Goal: Transaction & Acquisition: Purchase product/service

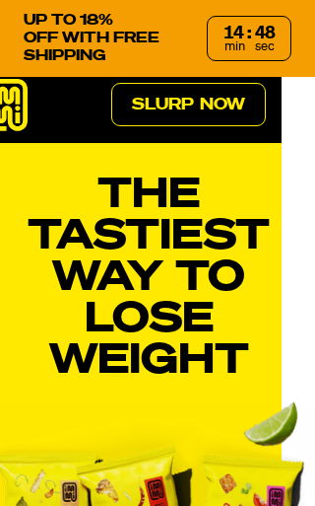
click at [282, 14] on div "UP TO 18% OFF WITH FREE SHIPPING Offer valid for 14 : 48 min sec" at bounding box center [157, 38] width 315 height 77
click at [307, 22] on div "UP TO 18% OFF WITH FREE SHIPPING Offer valid for 14 : 48 min sec" at bounding box center [157, 38] width 315 height 77
click at [306, 21] on div "UP TO 18% OFF WITH FREE SHIPPING Offer valid for 14 : 47 min sec" at bounding box center [157, 38] width 315 height 77
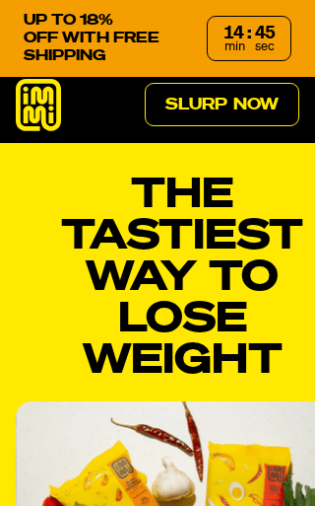
click at [41, 30] on p "UP TO 18% OFF WITH FREE SHIPPING" at bounding box center [108, 38] width 168 height 53
click at [304, 28] on div "UP TO 18% OFF WITH FREE SHIPPING Offer valid for 14 : 44 min sec" at bounding box center [157, 38] width 315 height 77
click at [302, 23] on div "UP TO 18% OFF WITH FREE SHIPPING Offer valid for 14 : 43 min sec" at bounding box center [157, 38] width 315 height 77
click at [298, 12] on div "UP TO 18% OFF WITH FREE SHIPPING Offer valid for 14 : 43 min sec" at bounding box center [157, 38] width 315 height 77
click at [246, 106] on link "Slurp Now" at bounding box center [222, 104] width 155 height 43
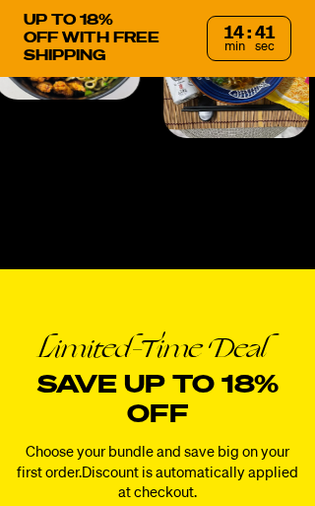
scroll to position [8231, 0]
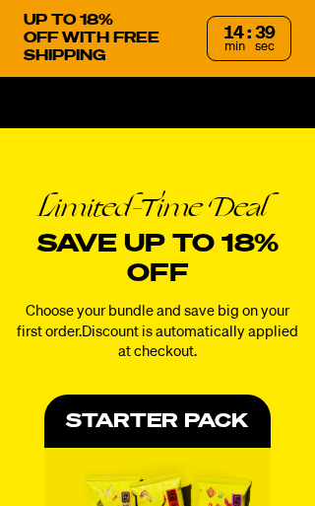
click at [309, 14] on div "UP TO 18% OFF WITH FREE SHIPPING Offer valid for 14 : 39 min sec" at bounding box center [157, 38] width 315 height 77
click at [29, 20] on p "UP TO 18% OFF WITH FREE SHIPPING" at bounding box center [108, 38] width 168 height 53
click at [247, 45] on div "min sec" at bounding box center [250, 46] width 50 height 13
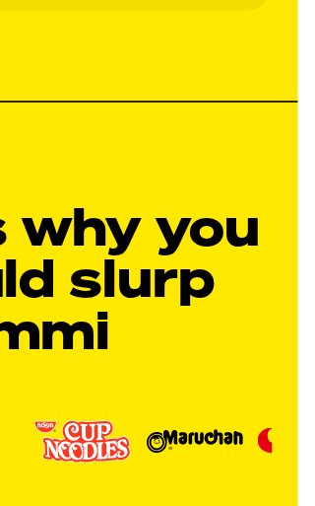
scroll to position [2517, 34]
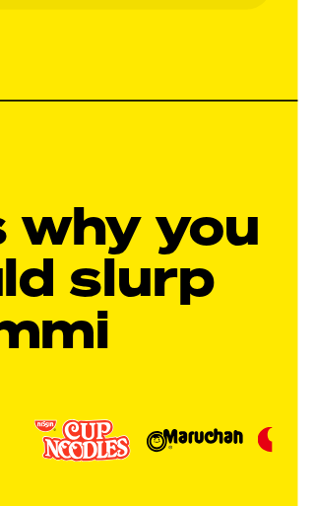
click at [185, 459] on td "37g" at bounding box center [219, 505] width 68 height 92
click at [253, 459] on td "34g" at bounding box center [287, 505] width 68 height 92
click at [253, 394] on th at bounding box center [287, 426] width 68 height 65
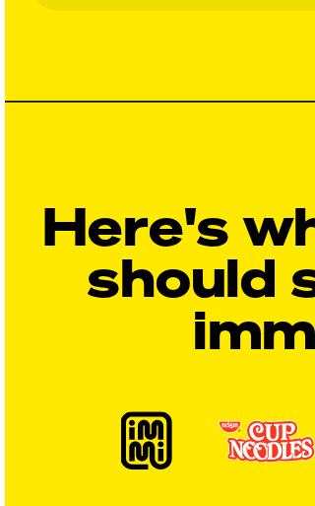
scroll to position [2517, 0]
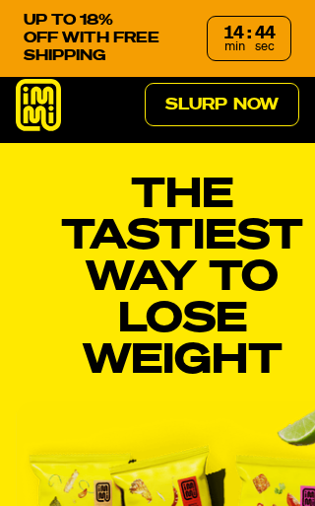
click at [286, 43] on div "13 : 56 min sec" at bounding box center [249, 38] width 85 height 45
click at [11, 24] on div "UP TO 18% OFF WITH FREE SHIPPING Offer valid for 13 : 55 min sec" at bounding box center [157, 38] width 315 height 77
click at [293, 5] on div "UP TO 18% OFF WITH FREE SHIPPING Offer valid for 13 : 54 min sec" at bounding box center [157, 38] width 315 height 77
click at [292, 4] on div "UP TO 18% OFF WITH FREE SHIPPING Offer valid for 13 : 53 min sec" at bounding box center [157, 38] width 315 height 77
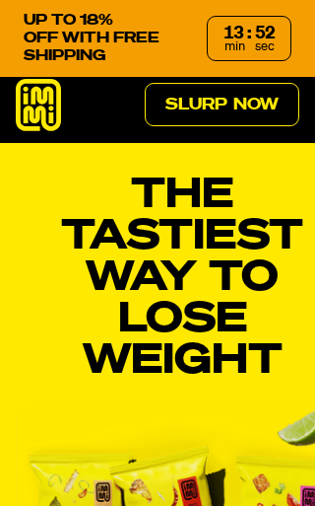
click at [300, 10] on div "UP TO 18% OFF WITH FREE SHIPPING Offer valid for 13 : 52 min sec" at bounding box center [157, 38] width 315 height 77
click at [28, 15] on p "UP TO 18% OFF WITH FREE SHIPPING" at bounding box center [108, 38] width 168 height 53
click at [304, 15] on div "UP TO 18% OFF WITH FREE SHIPPING Offer valid for 13 : 50 min sec" at bounding box center [157, 38] width 315 height 77
click at [45, 19] on p "UP TO 18% OFF WITH FREE SHIPPING" at bounding box center [108, 38] width 168 height 53
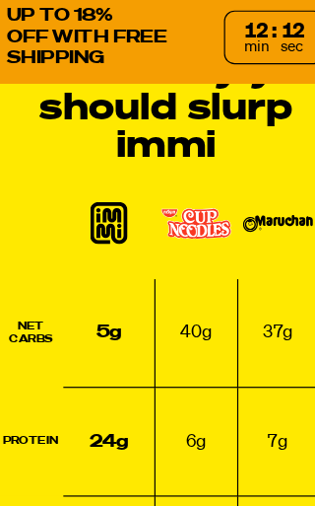
scroll to position [2760, 0]
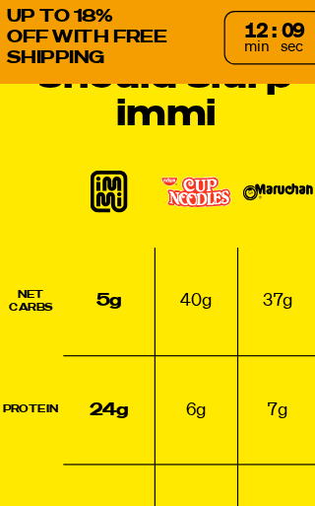
click at [83, 314] on td "24g" at bounding box center [110, 353] width 78 height 92
